Goal: Task Accomplishment & Management: Manage account settings

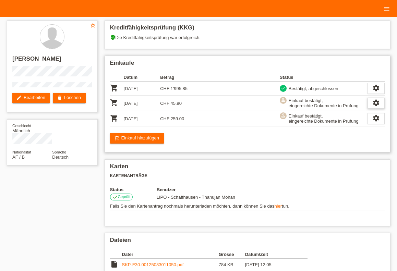
click at [379, 103] on icon "settings" at bounding box center [376, 103] width 8 height 8
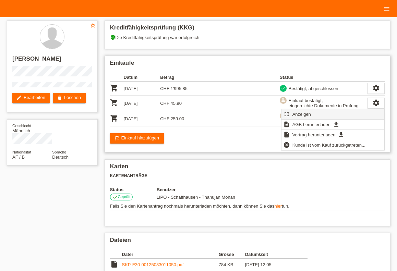
click at [308, 116] on span "Anzeigen" at bounding box center [301, 114] width 21 height 8
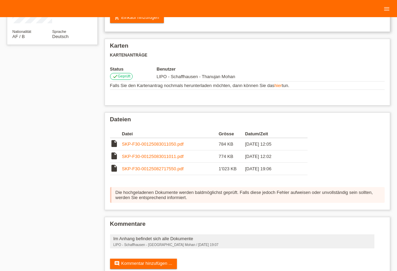
scroll to position [138, 0]
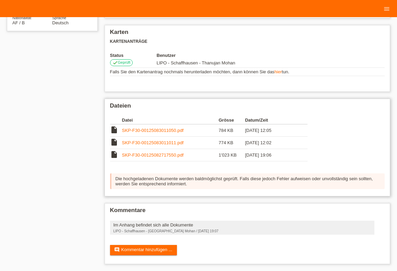
click at [143, 154] on link "SKP-F30-00125082717550.pdf" at bounding box center [153, 155] width 62 height 5
click at [159, 141] on link "SKP-F30-00125083011011.pdf" at bounding box center [153, 142] width 62 height 5
click at [150, 126] on td "SKP-F30-00125083011050.pdf" at bounding box center [170, 130] width 97 height 12
click at [136, 132] on td "SKP-F30-00125083011050.pdf" at bounding box center [170, 130] width 97 height 12
click at [139, 130] on link "SKP-F30-00125083011050.pdf" at bounding box center [153, 130] width 62 height 5
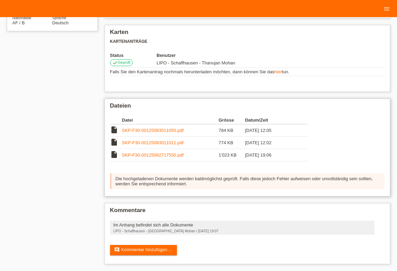
scroll to position [138, 0]
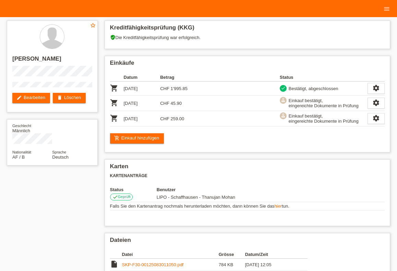
scroll to position [38, 0]
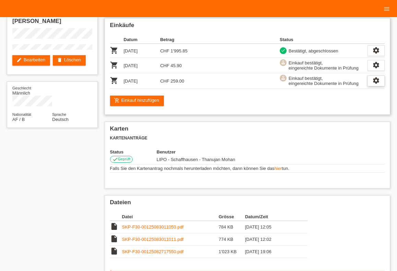
click at [373, 83] on icon "settings" at bounding box center [376, 81] width 8 height 8
click at [369, 82] on div "settings" at bounding box center [375, 80] width 17 height 11
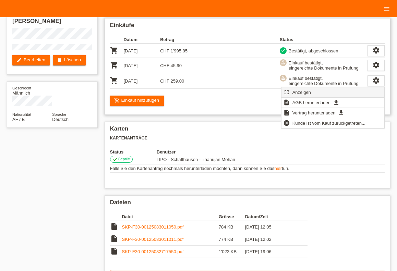
click at [341, 93] on div "fullscreen Anzeigen" at bounding box center [332, 92] width 103 height 10
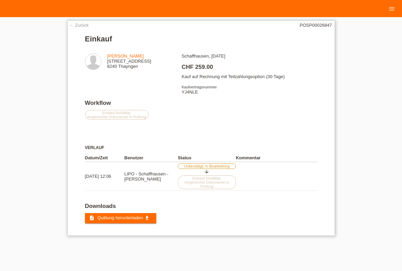
click at [145, 232] on div "← Zurück POSP00026847 Einkauf [PERSON_NAME] [STREET_ADDRESS] CHF 259.00" at bounding box center [201, 128] width 267 height 215
click at [142, 220] on span "Quittung herunterladen" at bounding box center [120, 217] width 46 height 5
click at [83, 22] on div "← Zurück POSP00026847 Einkauf Bakhtyar Stanikzai Barzingergasse 9 8240 Thayngen…" at bounding box center [201, 128] width 267 height 215
click at [86, 26] on link "← Zurück" at bounding box center [79, 25] width 19 height 5
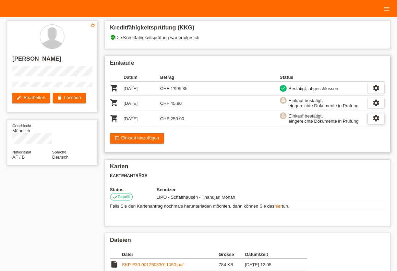
click at [375, 121] on icon "settings" at bounding box center [376, 118] width 8 height 8
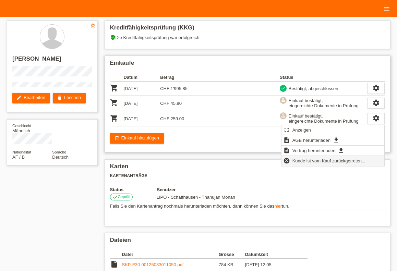
click at [312, 164] on span "Kunde ist vom Kauf zurückgetreten..." at bounding box center [328, 161] width 75 height 8
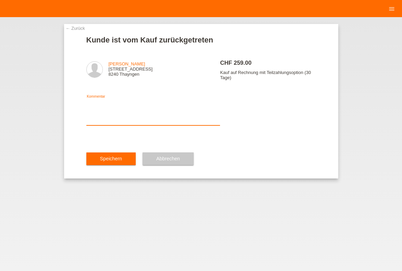
click at [109, 124] on textarea at bounding box center [153, 112] width 134 height 26
type textarea "FALSCHER KV GESCANT"
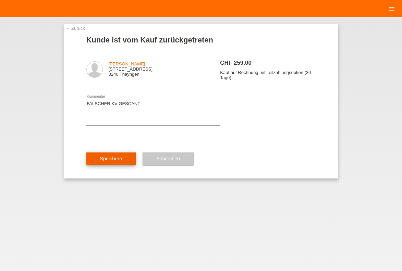
click at [112, 159] on button "Speichern" at bounding box center [110, 159] width 49 height 13
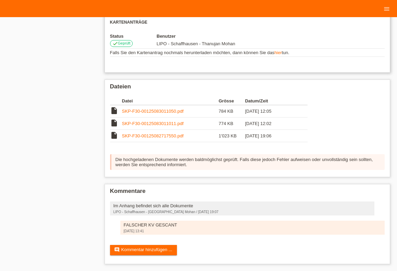
scroll to position [156, 0]
click at [169, 109] on link "SKP-F30-00125083011050.pdf" at bounding box center [153, 111] width 62 height 5
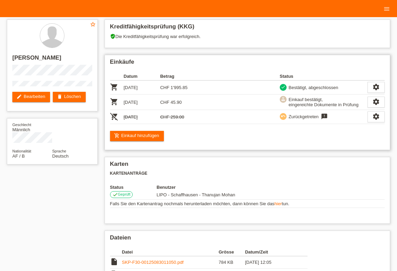
scroll to position [0, 0]
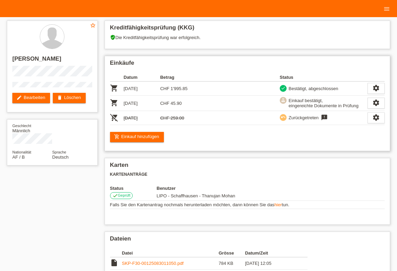
click at [367, 124] on td "undo Zurückgetreten feedback FALSCHER KV GESCANT" at bounding box center [324, 118] width 88 height 14
click at [372, 121] on icon "settings" at bounding box center [376, 118] width 8 height 8
click at [326, 116] on icon "feedback" at bounding box center [324, 117] width 8 height 7
click at [142, 140] on link "add_shopping_cart Einkauf hinzufügen" at bounding box center [137, 137] width 54 height 10
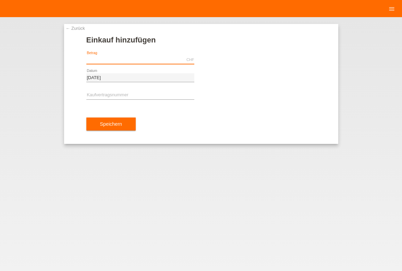
click at [131, 62] on input "text" at bounding box center [140, 60] width 108 height 9
type input "y"
type input "Y"
type input "J"
type input "2"
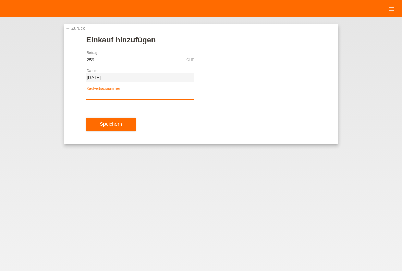
type input "259.00"
click at [111, 92] on input "text" at bounding box center [140, 95] width 108 height 9
type input "YJ4NLE"
click at [121, 116] on div "Speichern" at bounding box center [201, 124] width 230 height 40
click at [123, 119] on button "Speichern" at bounding box center [110, 124] width 49 height 13
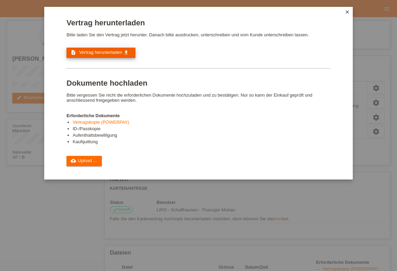
click at [111, 54] on span "Vertrag herunterladen" at bounding box center [100, 52] width 43 height 5
click at [351, 12] on link "close" at bounding box center [347, 13] width 9 height 8
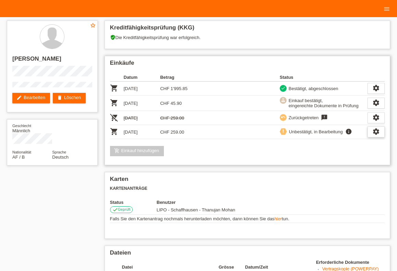
click at [380, 136] on div "settings" at bounding box center [375, 131] width 17 height 11
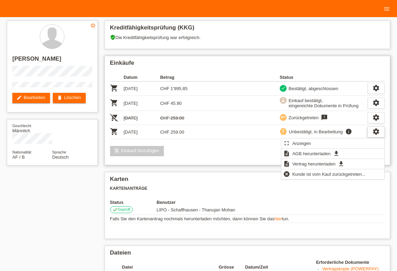
click at [380, 136] on div "settings" at bounding box center [375, 131] width 17 height 11
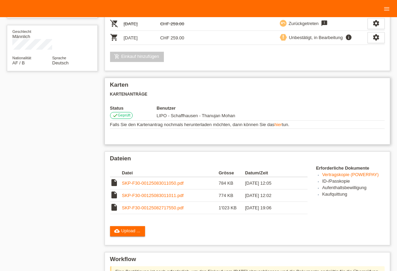
scroll to position [235, 0]
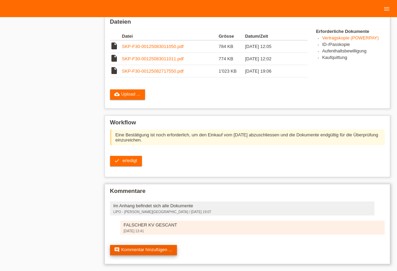
click at [160, 249] on link "comment Kommentar hinzufügen ..." at bounding box center [143, 250] width 67 height 10
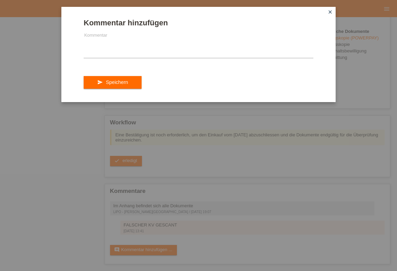
drag, startPoint x: 258, startPoint y: 129, endPoint x: 262, endPoint y: 129, distance: 3.8
click at [259, 129] on div "Kommentar hinzufügen Kommentar send Speichern close" at bounding box center [198, 135] width 397 height 271
click at [330, 14] on icon "close" at bounding box center [329, 11] width 5 height 5
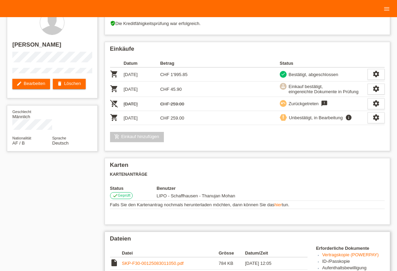
scroll to position [0, 0]
